Goal: Contribute content: Contribute content

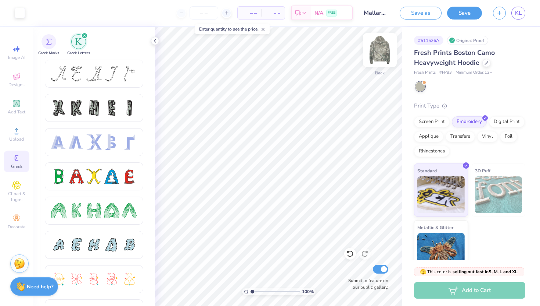
click at [379, 49] on img at bounding box center [379, 49] width 29 height 29
click at [387, 49] on img at bounding box center [379, 49] width 29 height 29
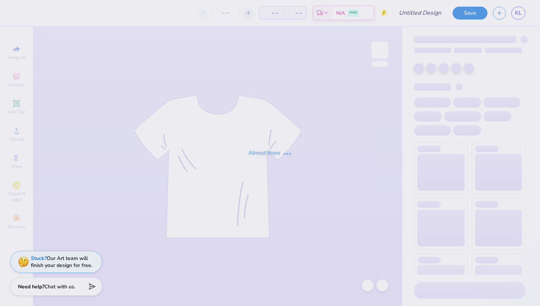
type input "Dudes Day 2025"
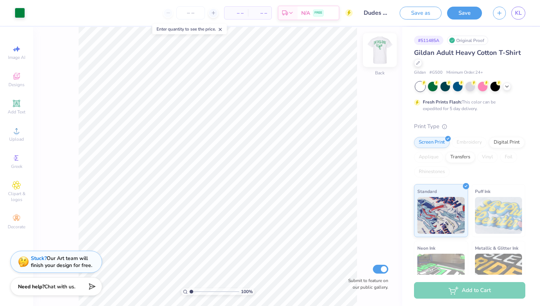
click at [385, 51] on img at bounding box center [379, 49] width 29 height 29
click at [385, 51] on img at bounding box center [380, 50] width 15 height 15
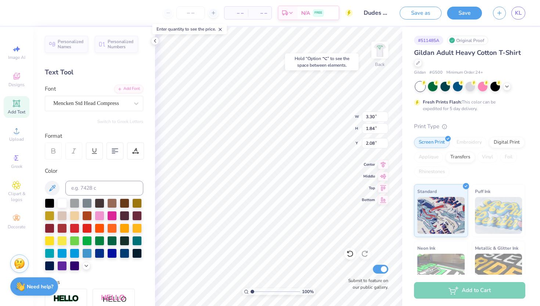
type input "2.08"
type input "3.00"
type input "1.31"
type input "5.14"
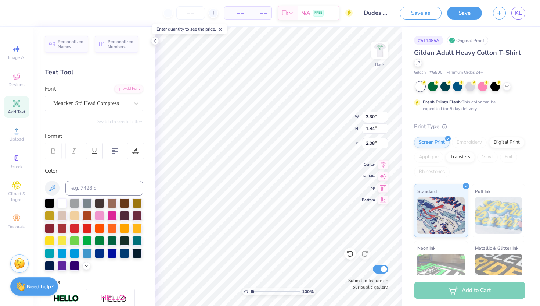
type input "2.08"
type input "0.81"
type input "4.14"
type input "3.00"
type input "1.31"
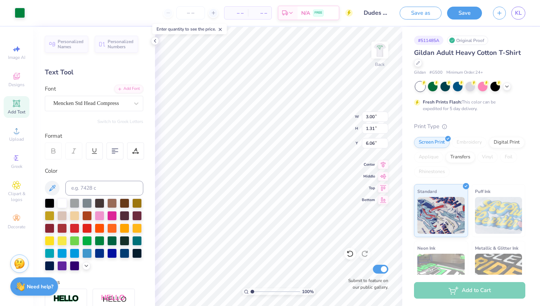
type input "5.23"
type input "3.00"
click at [385, 56] on img at bounding box center [379, 49] width 29 height 29
click at [377, 53] on img at bounding box center [379, 49] width 29 height 29
click at [506, 85] on polyline at bounding box center [507, 85] width 3 height 1
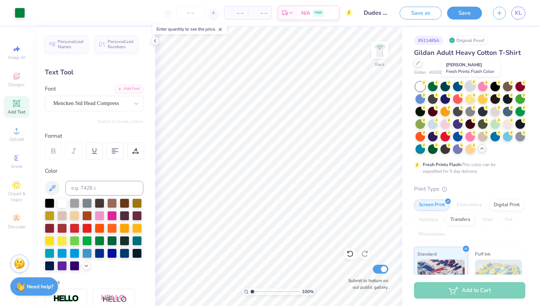
click at [472, 87] on div at bounding box center [471, 86] width 10 height 10
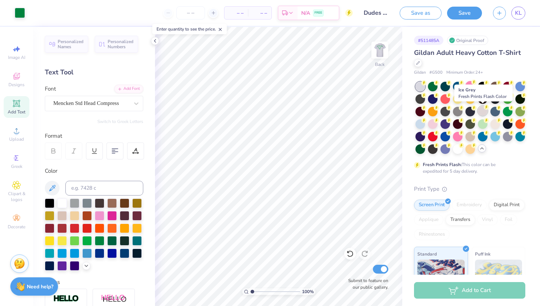
click at [483, 112] on div at bounding box center [483, 111] width 10 height 10
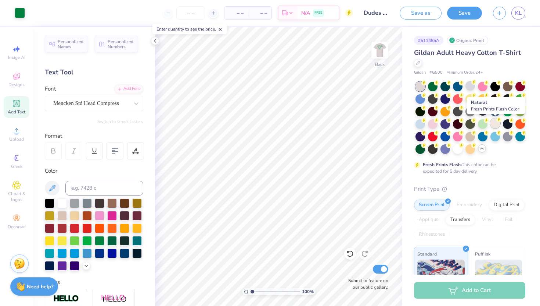
click at [496, 122] on div at bounding box center [496, 123] width 10 height 10
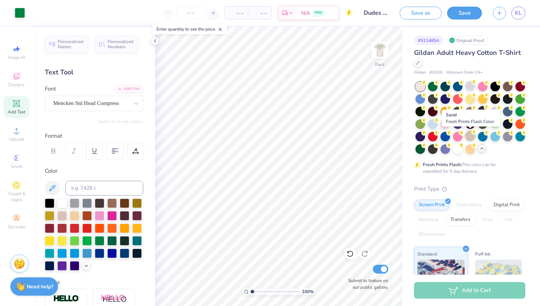
click at [472, 133] on icon at bounding box center [474, 131] width 5 height 5
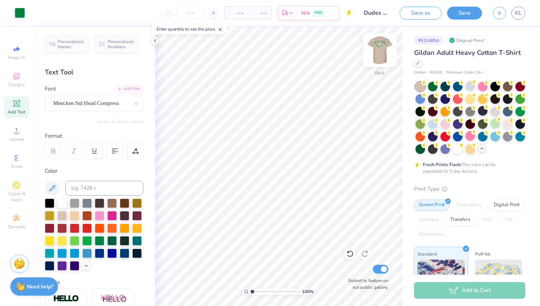
click at [373, 47] on img at bounding box center [379, 49] width 29 height 29
click at [454, 149] on div at bounding box center [458, 148] width 10 height 10
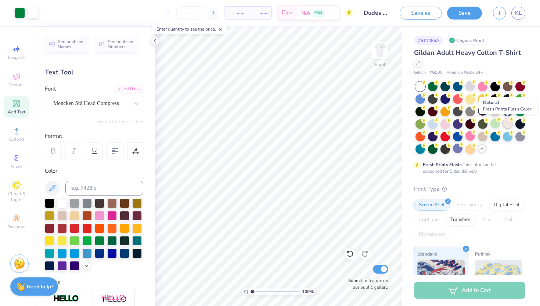
click at [508, 126] on div at bounding box center [508, 123] width 10 height 10
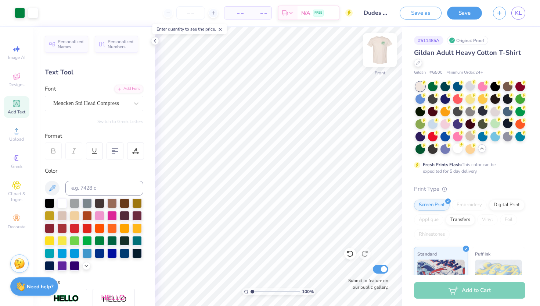
click at [384, 58] on img at bounding box center [379, 49] width 29 height 29
click at [379, 54] on img at bounding box center [379, 49] width 29 height 29
click at [377, 49] on img at bounding box center [379, 49] width 29 height 29
click at [383, 51] on img at bounding box center [379, 49] width 29 height 29
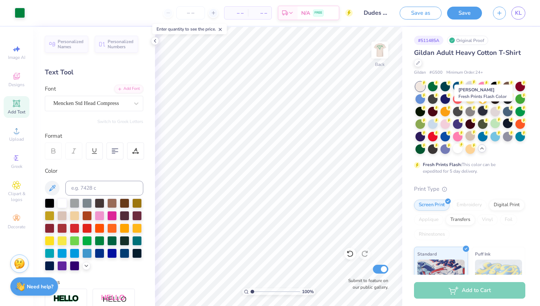
click at [483, 112] on div at bounding box center [483, 111] width 10 height 10
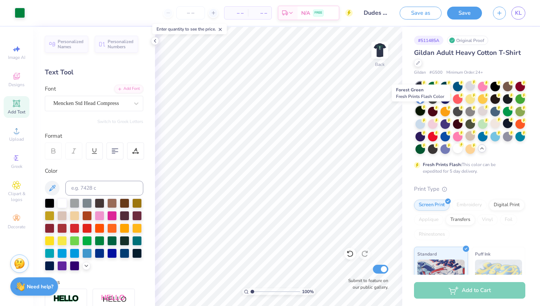
click at [420, 112] on div at bounding box center [421, 111] width 10 height 10
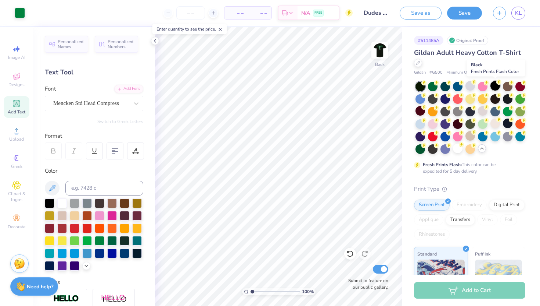
click at [494, 87] on div at bounding box center [496, 86] width 10 height 10
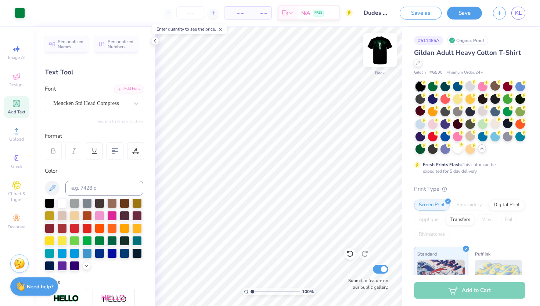
click at [378, 52] on img at bounding box center [379, 49] width 29 height 29
click at [458, 150] on div at bounding box center [458, 148] width 10 height 10
